Goal: Information Seeking & Learning: Understand process/instructions

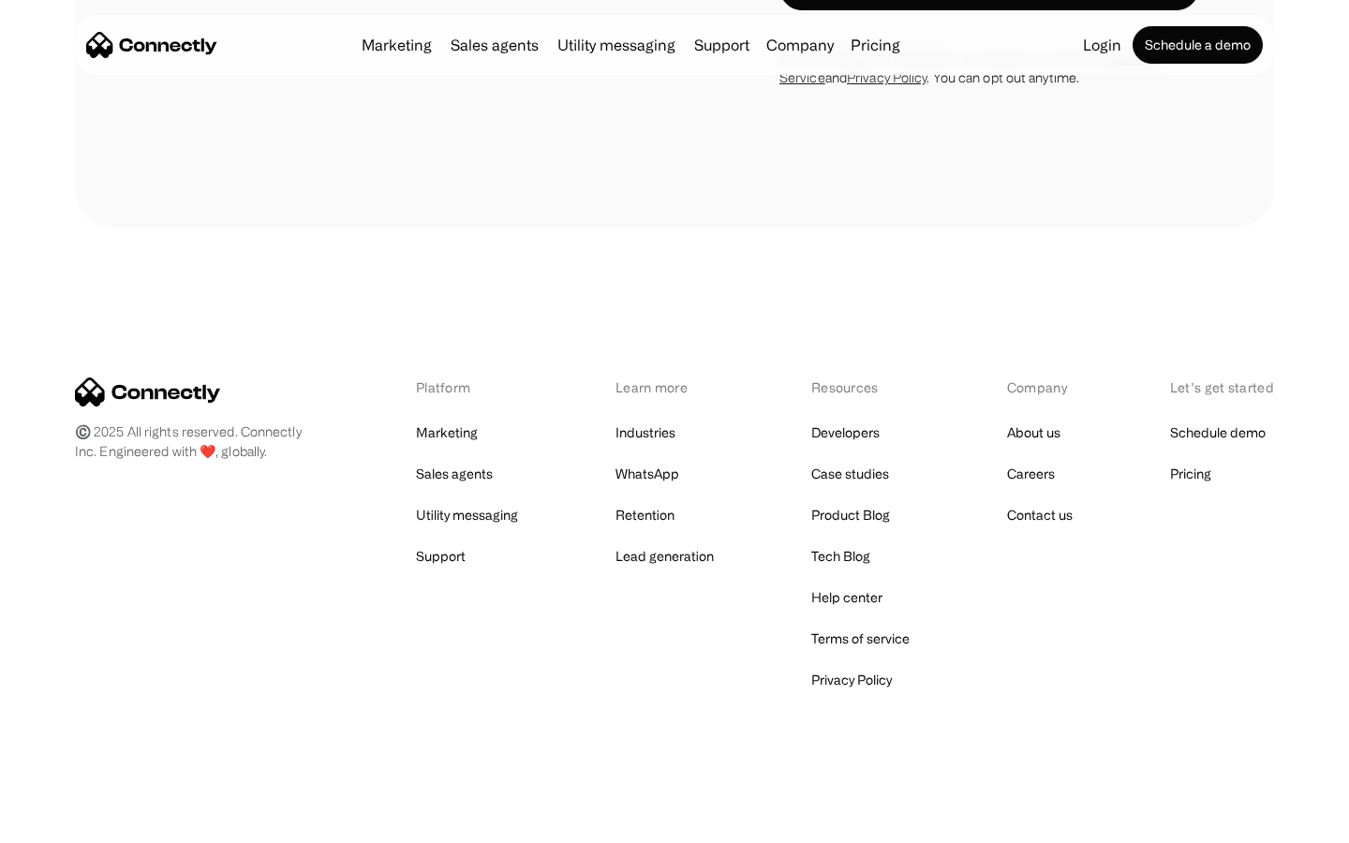
scroll to position [3168, 0]
